Goal: Task Accomplishment & Management: Use online tool/utility

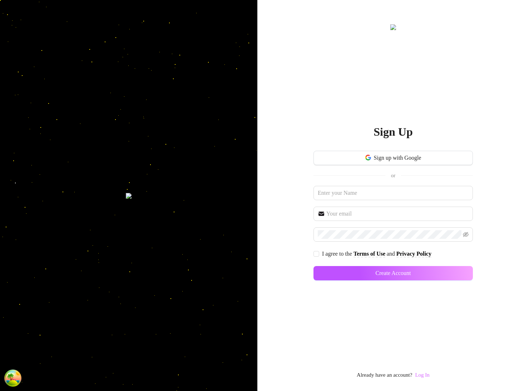
click at [428, 374] on link "Log In" at bounding box center [422, 375] width 14 height 6
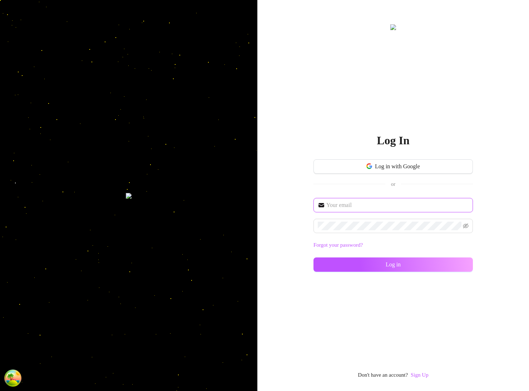
click at [359, 208] on input "text" at bounding box center [398, 205] width 142 height 9
click at [359, 207] on input "text" at bounding box center [398, 205] width 142 height 9
type input "[EMAIL_ADDRESS][DOMAIN_NAME]"
click at [350, 218] on div "im@supercreator.app Forgot your password? Log in" at bounding box center [394, 238] width 160 height 80
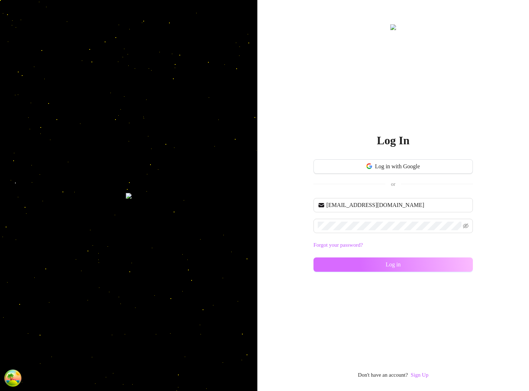
click at [345, 265] on button "Log in" at bounding box center [394, 264] width 160 height 14
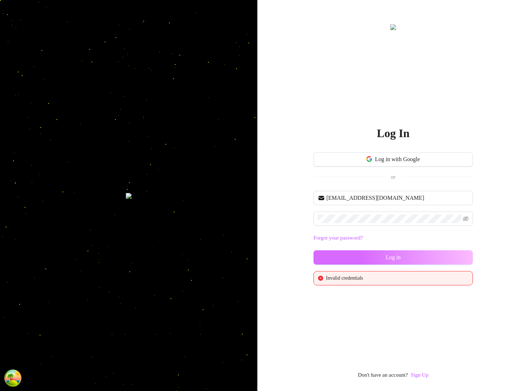
click at [455, 256] on button "Log in" at bounding box center [394, 257] width 160 height 14
drag, startPoint x: 455, startPoint y: 256, endPoint x: 518, endPoint y: 186, distance: 94.0
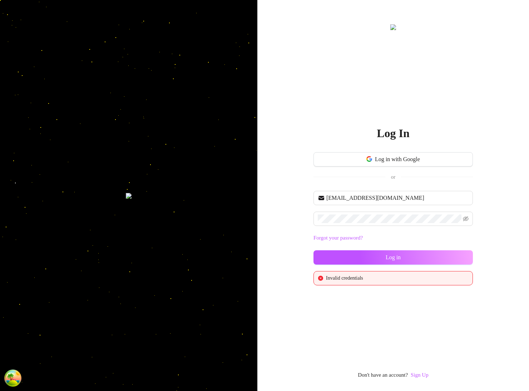
click at [455, 256] on button "Log in" at bounding box center [394, 257] width 160 height 14
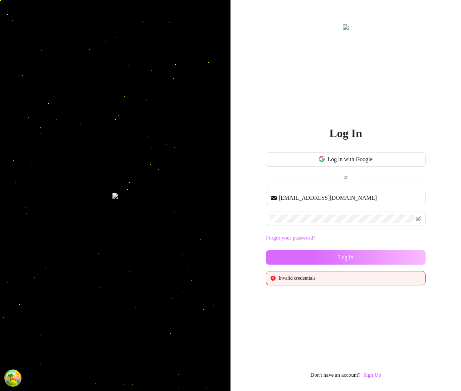
click at [368, 259] on button "Log in" at bounding box center [346, 257] width 160 height 14
click at [368, 258] on button "Log in" at bounding box center [346, 257] width 160 height 14
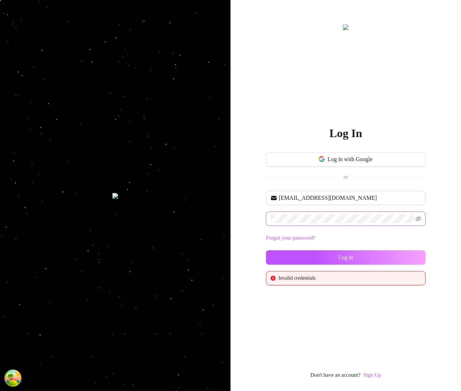
click at [364, 211] on span at bounding box center [346, 218] width 160 height 14
click at [416, 219] on icon "eye-invisible" at bounding box center [418, 219] width 6 height 6
click at [412, 259] on button "Log in" at bounding box center [346, 257] width 160 height 14
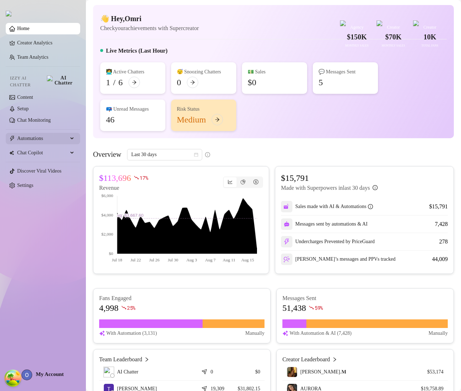
click at [46, 133] on span "Automations" at bounding box center [42, 138] width 51 height 11
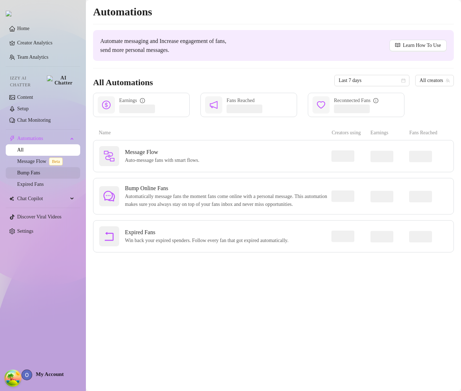
click at [40, 170] on link "Bump Fans" at bounding box center [28, 172] width 23 height 5
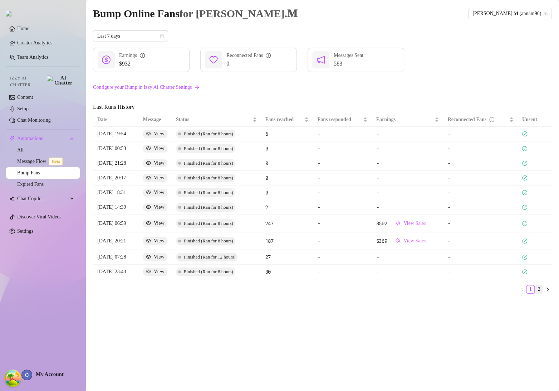
click at [460, 290] on link "2" at bounding box center [539, 289] width 8 height 8
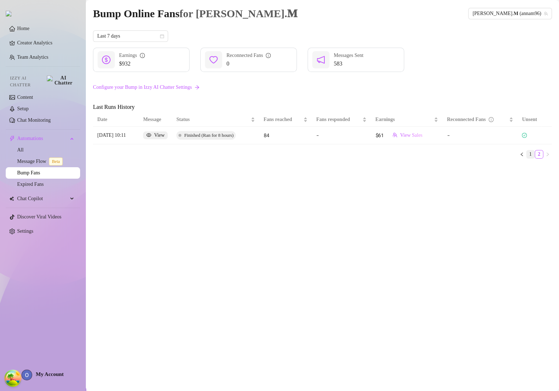
click at [460, 155] on link "1" at bounding box center [531, 154] width 8 height 8
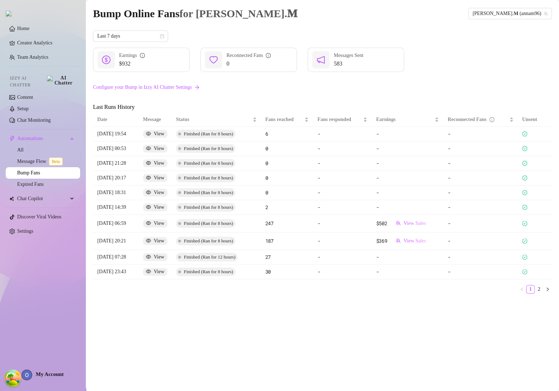
drag, startPoint x: 242, startPoint y: 328, endPoint x: 183, endPoint y: 336, distance: 59.2
click at [242, 328] on div "Bump Online Fans for [PERSON_NAME].𝐌 [PERSON_NAME].𝐌 (annam96) Last 7 days $932…" at bounding box center [322, 187] width 459 height 364
click at [40, 374] on span "My Account" at bounding box center [50, 374] width 28 height 6
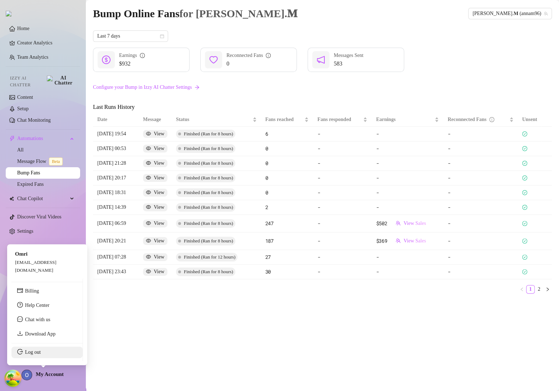
click at [41, 352] on link "Log out" at bounding box center [33, 351] width 16 height 5
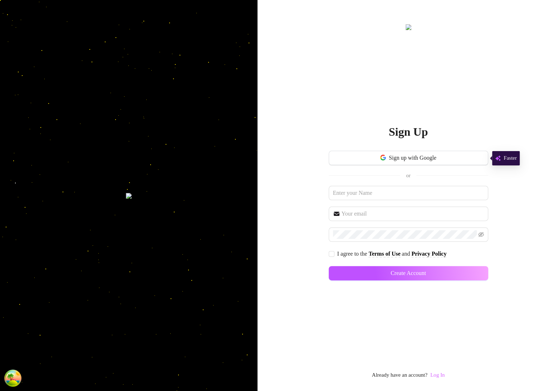
click at [438, 374] on link "Log In" at bounding box center [437, 375] width 14 height 6
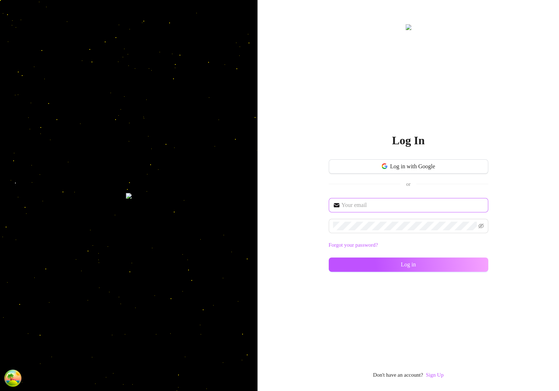
click at [375, 210] on span at bounding box center [409, 205] width 160 height 14
click at [376, 206] on input "text" at bounding box center [413, 205] width 142 height 9
type input "[EMAIL_ADDRESS][DOMAIN_NAME]"
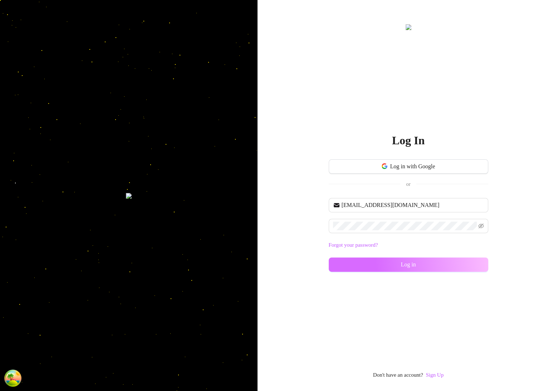
click at [369, 265] on button "Log in" at bounding box center [409, 264] width 160 height 14
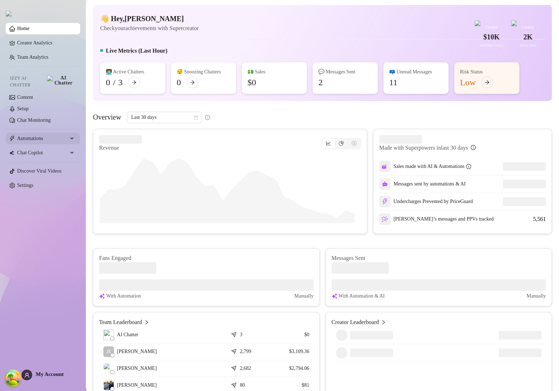
click at [28, 134] on span "Automations" at bounding box center [42, 138] width 51 height 11
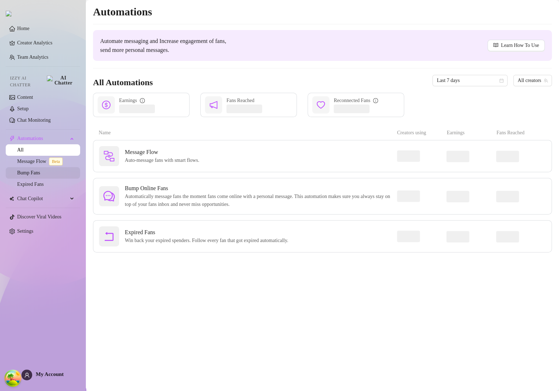
click at [39, 170] on link "Bump Fans" at bounding box center [28, 172] width 23 height 5
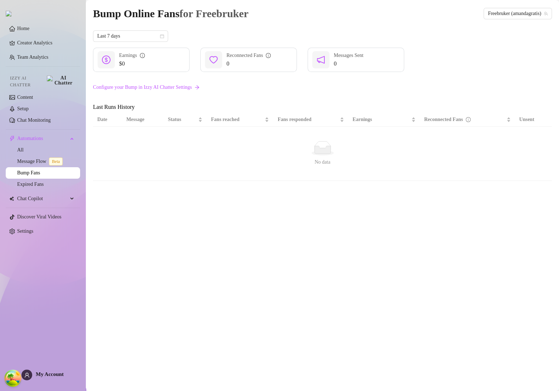
click at [33, 170] on link "Bump Fans" at bounding box center [28, 172] width 23 height 5
click at [188, 214] on div "Bump Online Fans for Freebruker Freebruker (amandagratis) Last 7 days $0 Earnin…" at bounding box center [322, 187] width 459 height 364
click at [121, 36] on span "Last 7 days" at bounding box center [130, 36] width 67 height 11
click at [192, 232] on div "Bump Online Fans for Freebruker Freebruker (amandagratis) Last 7 days $0 Earnin…" at bounding box center [322, 187] width 459 height 364
click at [460, 12] on span "Freebruker (amandagratis)" at bounding box center [518, 13] width 60 height 11
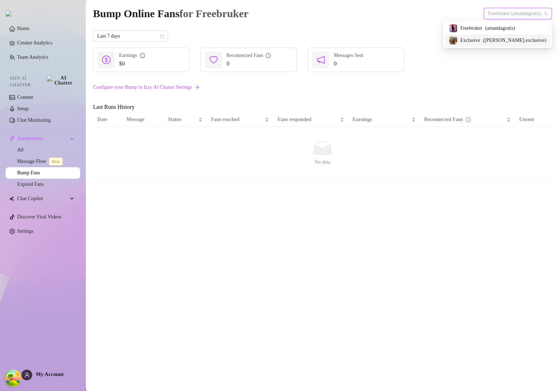
click at [460, 39] on span "( [PERSON_NAME].exclusive )" at bounding box center [514, 40] width 63 height 8
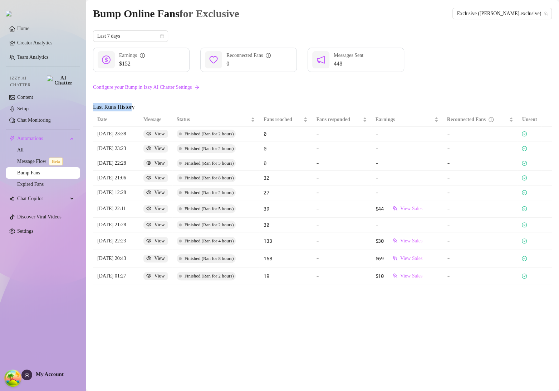
drag, startPoint x: 96, startPoint y: 108, endPoint x: 87, endPoint y: 107, distance: 9.4
click at [86, 107] on main "Bump Online Fans for Exclusive Exclusive ([PERSON_NAME].exclusive) Last 7 days …" at bounding box center [322, 195] width 473 height 391
click at [105, 104] on span "Last Runs History" at bounding box center [153, 107] width 120 height 9
click at [104, 104] on span "Last Runs History" at bounding box center [153, 107] width 120 height 9
